Goal: Task Accomplishment & Management: Manage account settings

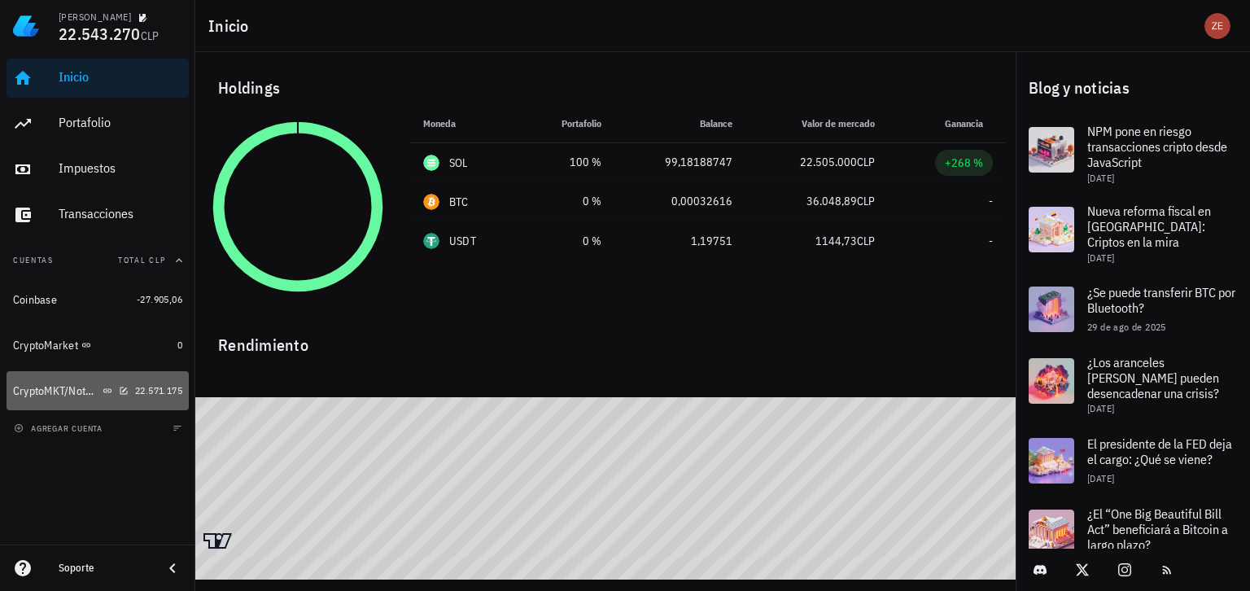
click at [60, 392] on div "CryptoMKT/NotBank" at bounding box center [56, 391] width 86 height 14
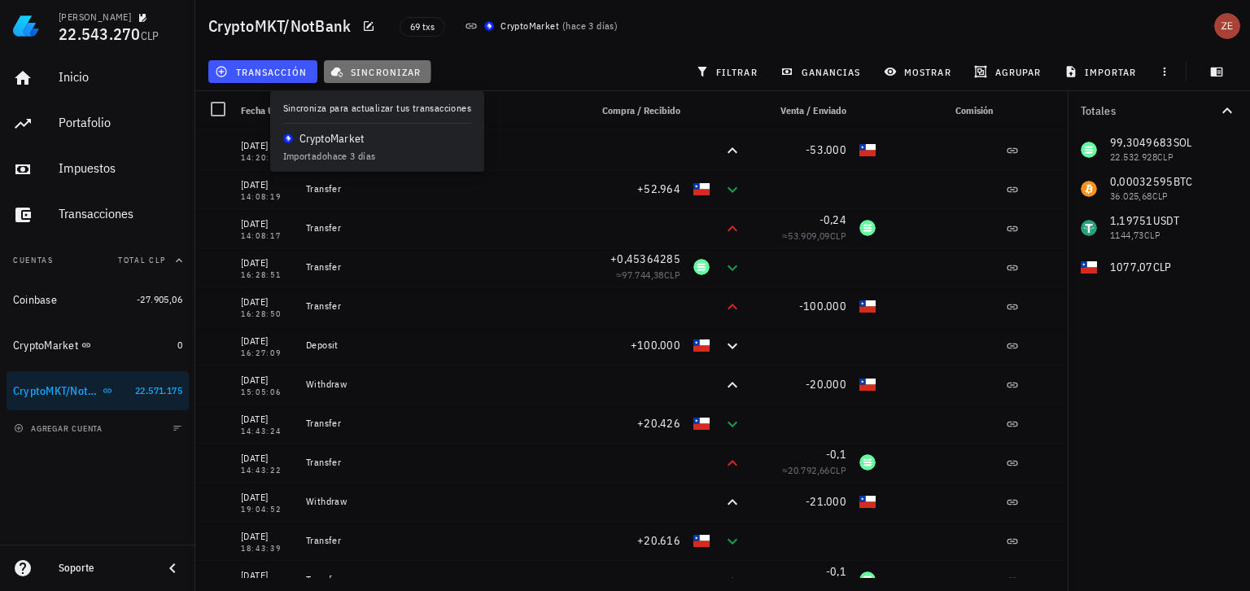
click at [397, 78] on button "sincronizar" at bounding box center [377, 71] width 107 height 23
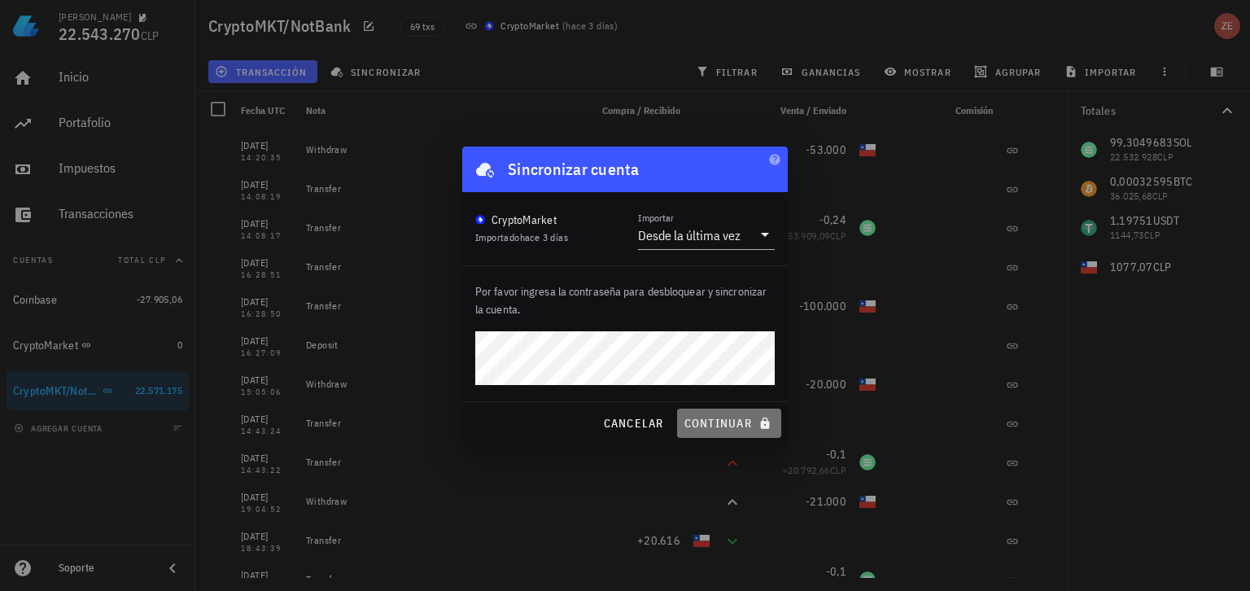
click at [720, 422] on span "continuar" at bounding box center [729, 423] width 91 height 15
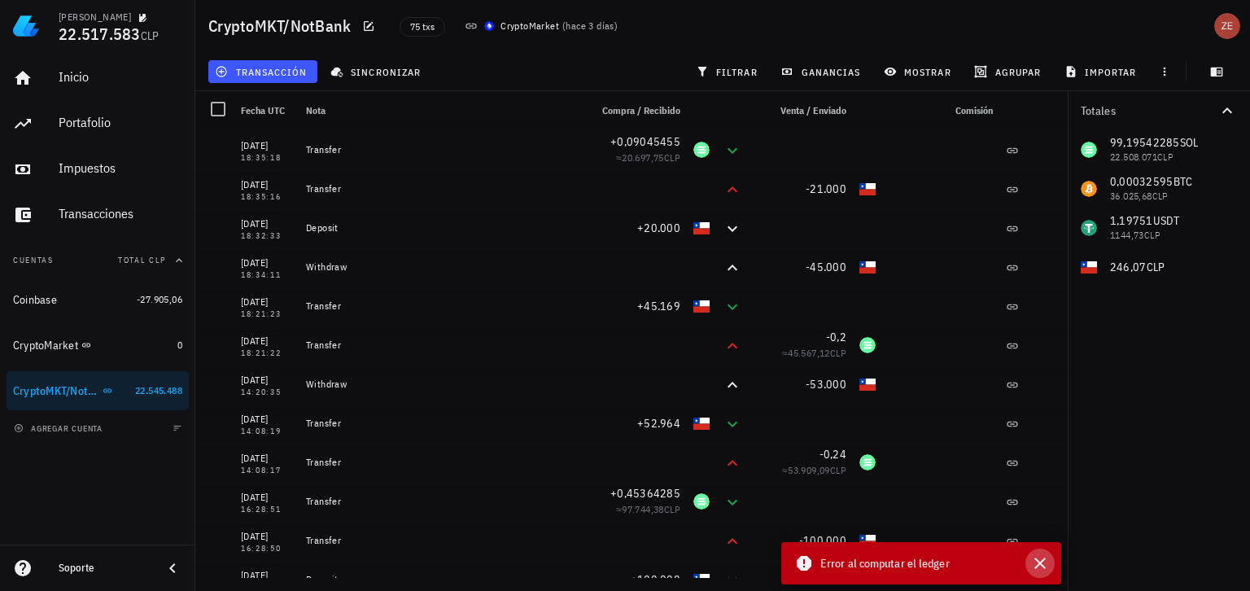
click at [1042, 563] on icon "button" at bounding box center [1040, 563] width 20 height 20
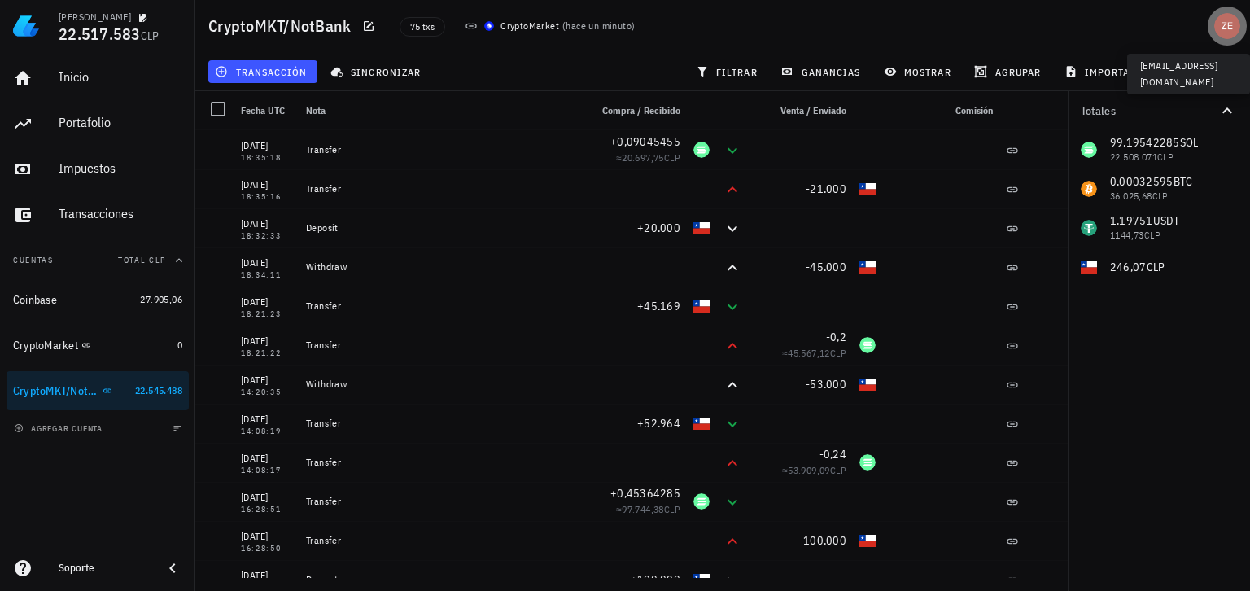
click at [1231, 25] on div "avatar" at bounding box center [1227, 26] width 26 height 26
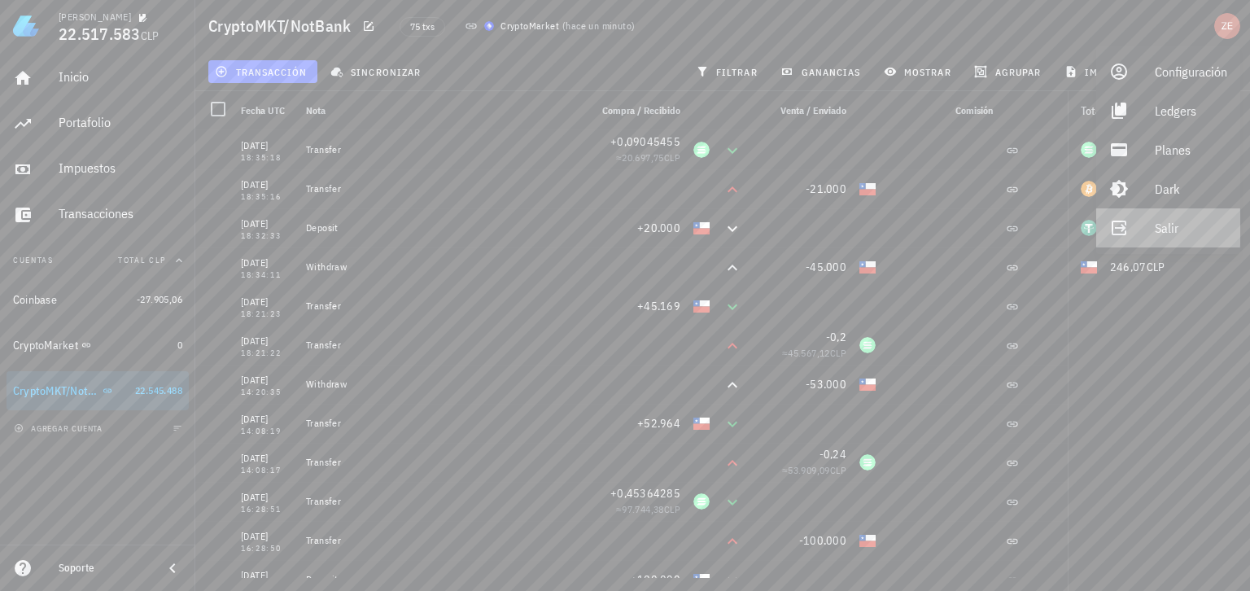
click at [1169, 228] on div "Salir" at bounding box center [1191, 228] width 72 height 33
